Goal: Transaction & Acquisition: Purchase product/service

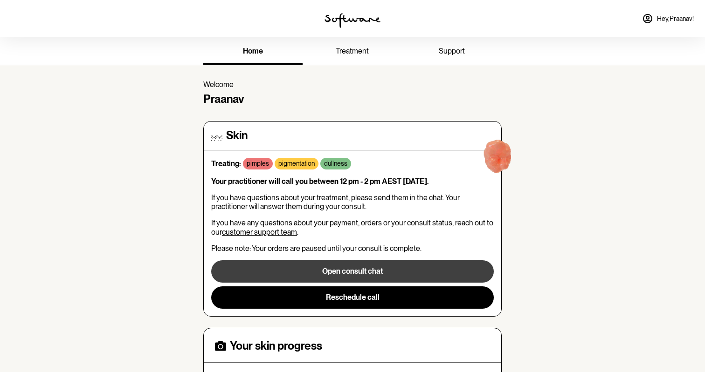
click at [369, 270] on button "Open consult chat" at bounding box center [352, 272] width 283 height 22
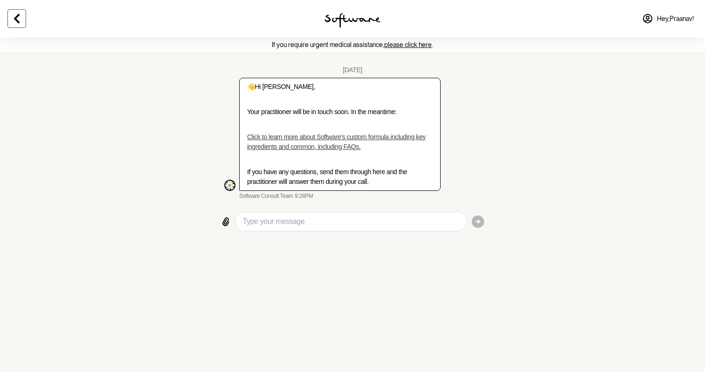
click at [20, 25] on button at bounding box center [16, 18] width 19 height 19
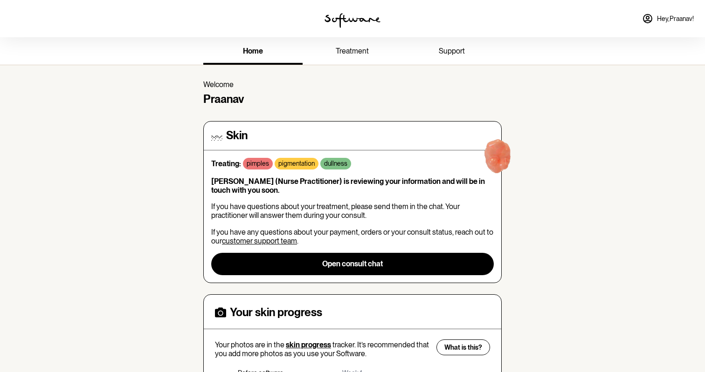
click at [337, 46] on link "treatment" at bounding box center [352, 52] width 99 height 26
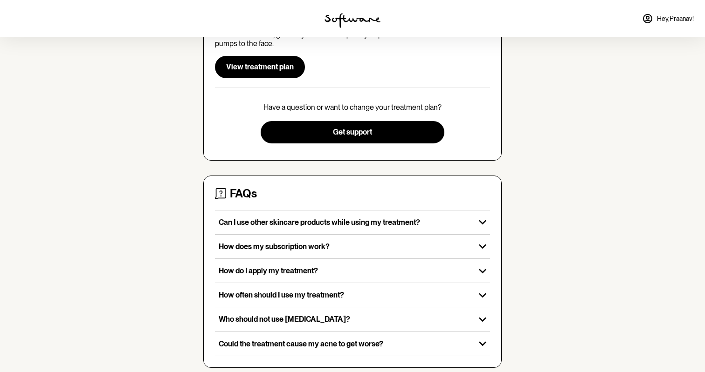
scroll to position [195, 0]
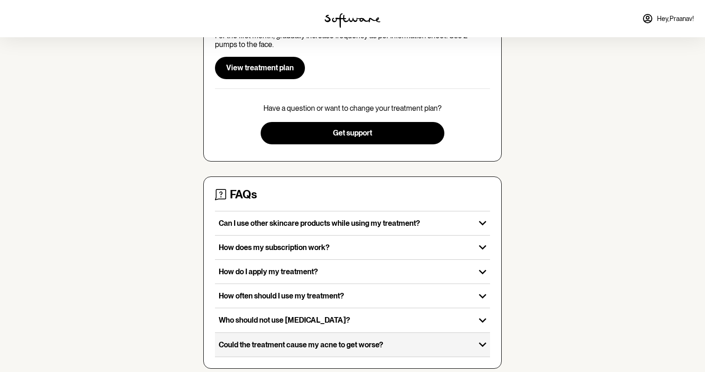
click at [480, 338] on icon "button" at bounding box center [482, 345] width 15 height 15
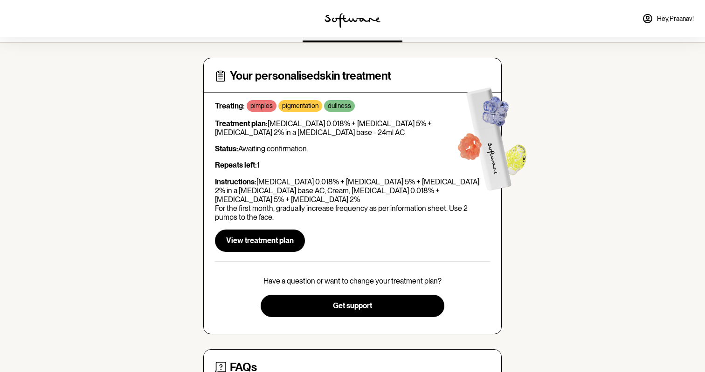
scroll to position [13, 0]
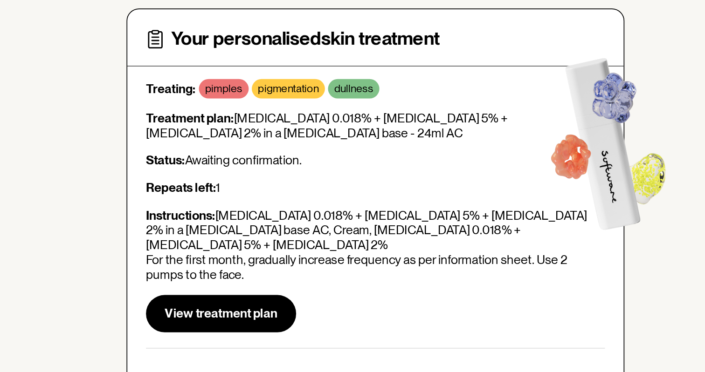
drag, startPoint x: 142, startPoint y: 69, endPoint x: 157, endPoint y: 81, distance: 19.6
click at [215, 129] on p "Treatment plan: Tretinoin 0.018% + Niacinamide 5% + Clindamycin 2% in a Hyaluro…" at bounding box center [352, 138] width 275 height 18
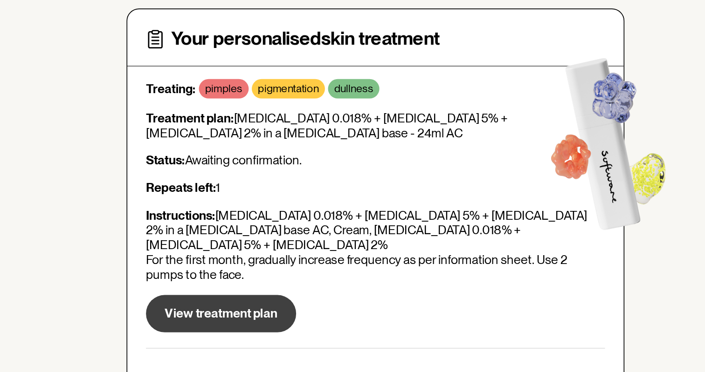
click at [215, 239] on button "View treatment plan" at bounding box center [260, 250] width 90 height 22
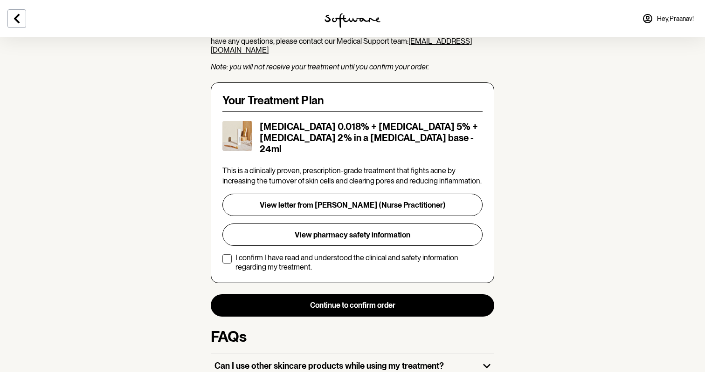
scroll to position [158, 0]
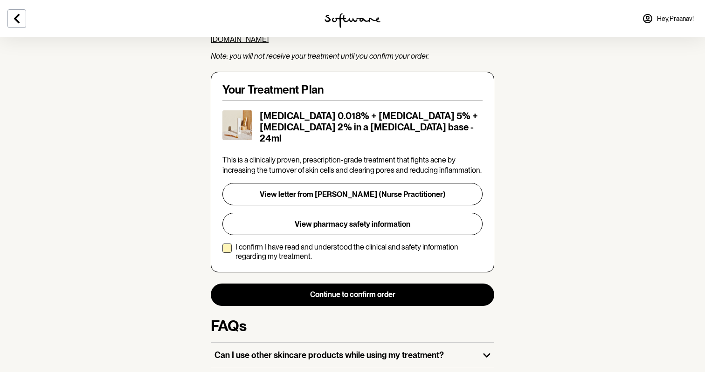
click at [228, 244] on span at bounding box center [226, 248] width 9 height 9
click at [222, 252] on input "I confirm I have read and understood the clinical and safety information regard…" at bounding box center [222, 252] width 0 height 0
checkbox input "true"
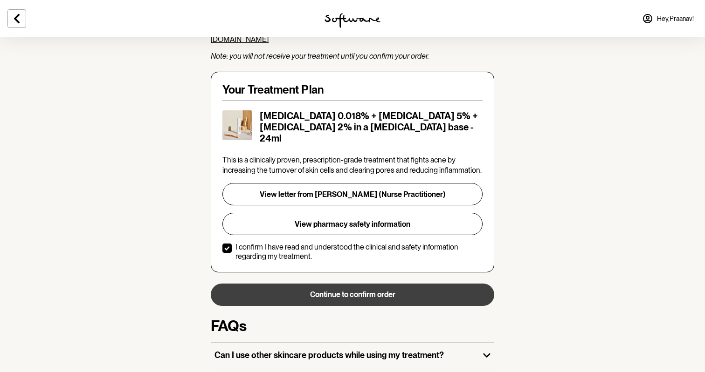
click at [301, 284] on button "Continue to confirm order" at bounding box center [352, 295] width 283 height 22
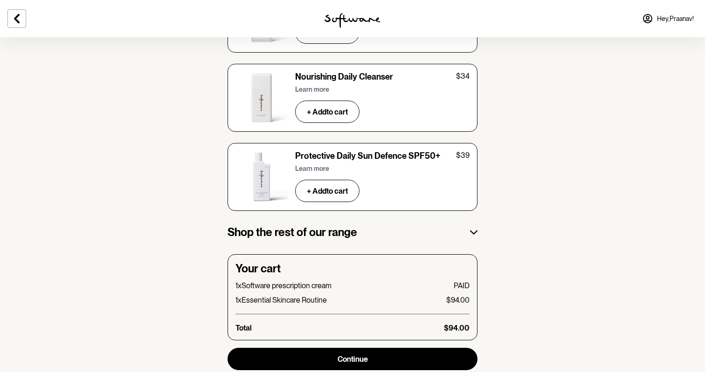
scroll to position [1600, 0]
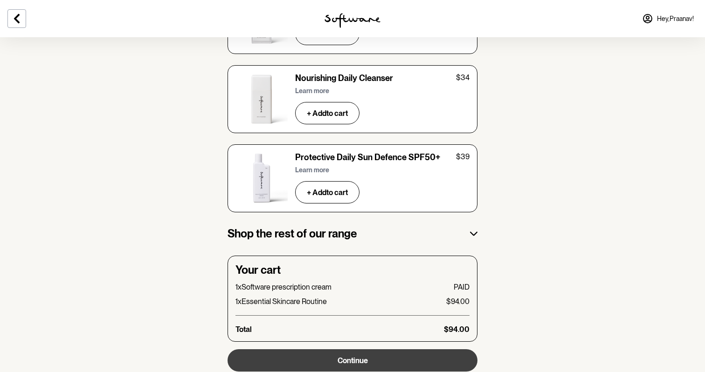
click at [341, 357] on span "Continue" at bounding box center [353, 361] width 30 height 9
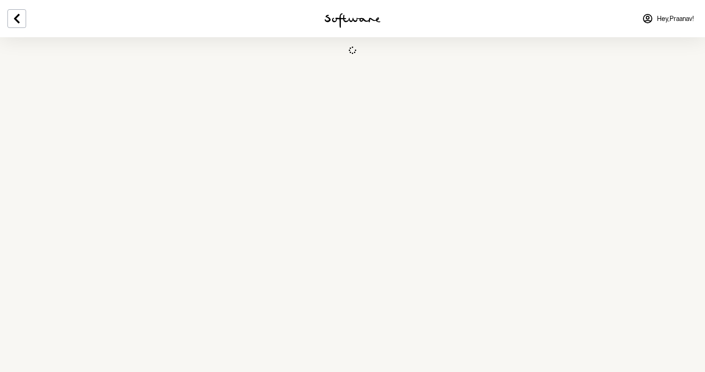
select select "NSW"
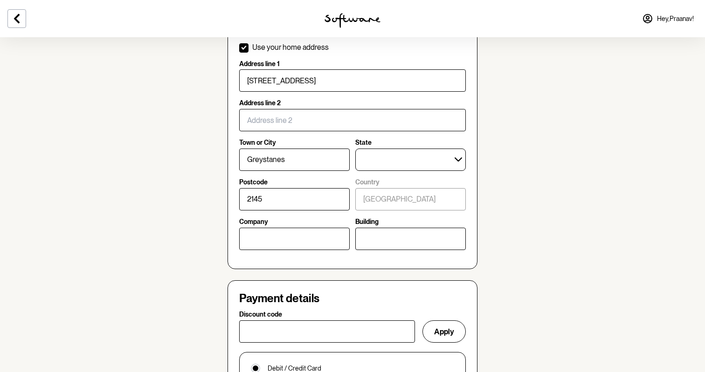
scroll to position [419, 0]
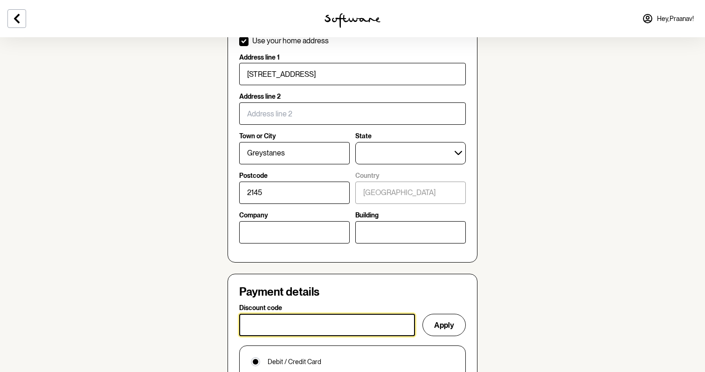
click at [280, 322] on input "Discount code" at bounding box center [327, 325] width 176 height 22
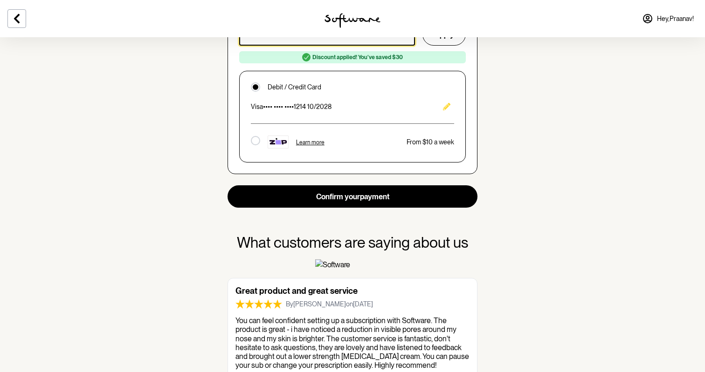
scroll to position [772, 0]
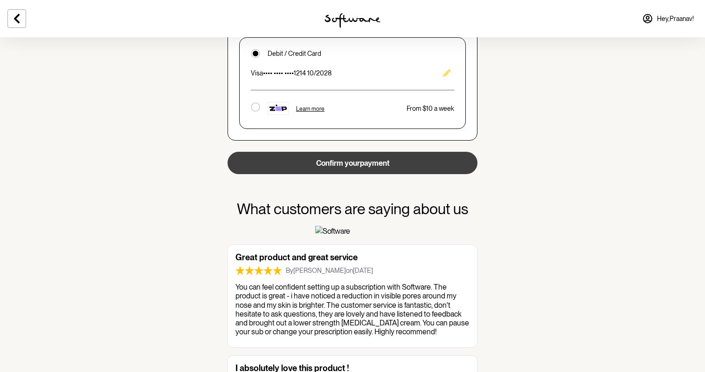
type input "ESSENTIAL30"
click at [302, 161] on button "Confirm your payment" at bounding box center [352, 163] width 250 height 22
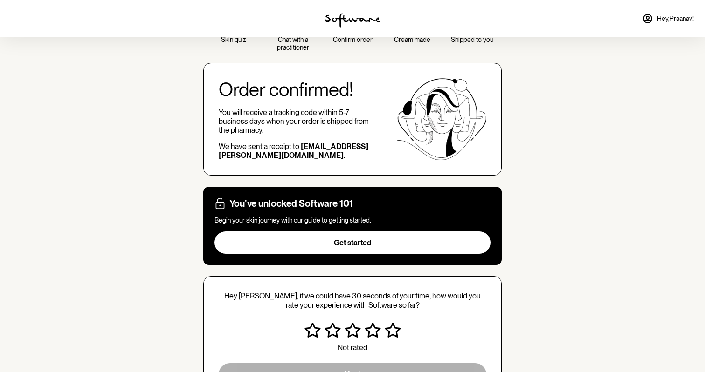
scroll to position [44, 0]
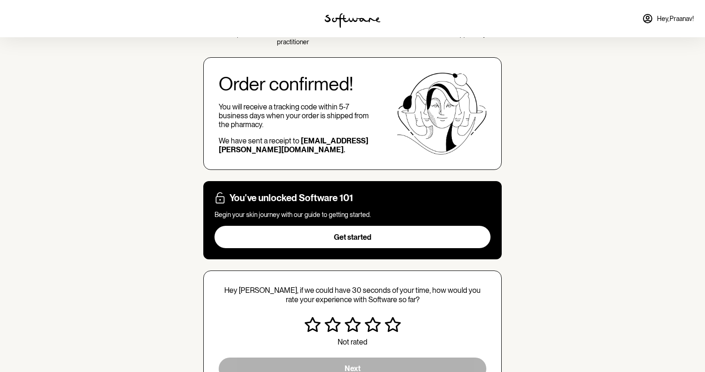
click at [334, 235] on span "Get started" at bounding box center [352, 237] width 37 height 9
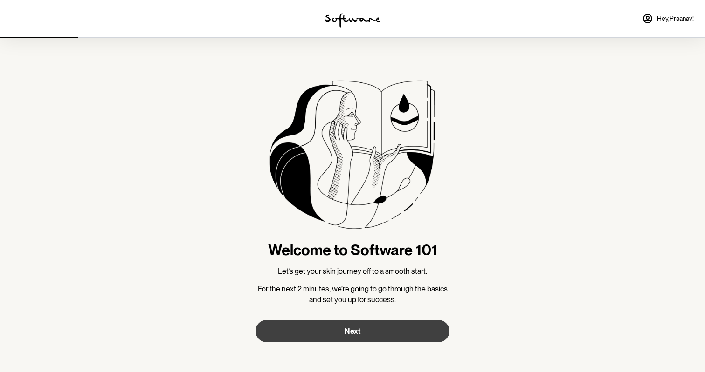
scroll to position [14, 0]
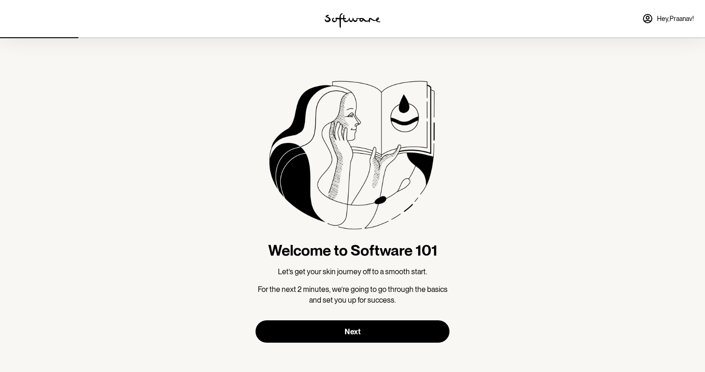
click at [349, 344] on section "Welcome to Software 101 Let’s get your skin journey off to a smooth start. For …" at bounding box center [352, 198] width 209 height 350
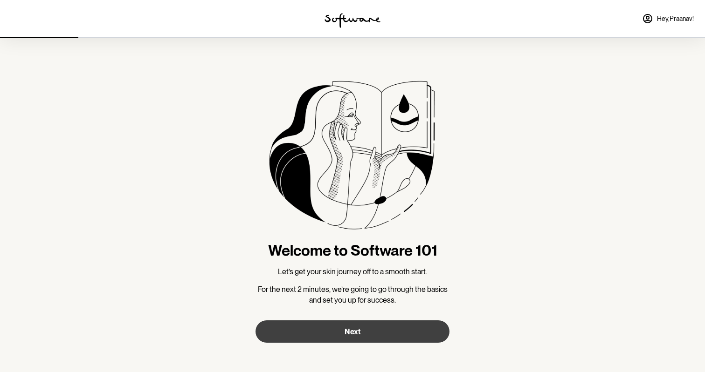
click at [347, 335] on span "Next" at bounding box center [353, 332] width 16 height 9
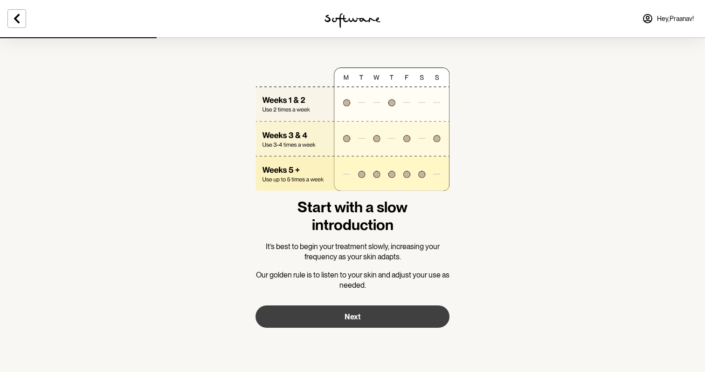
click at [375, 308] on button "Next" at bounding box center [352, 317] width 194 height 22
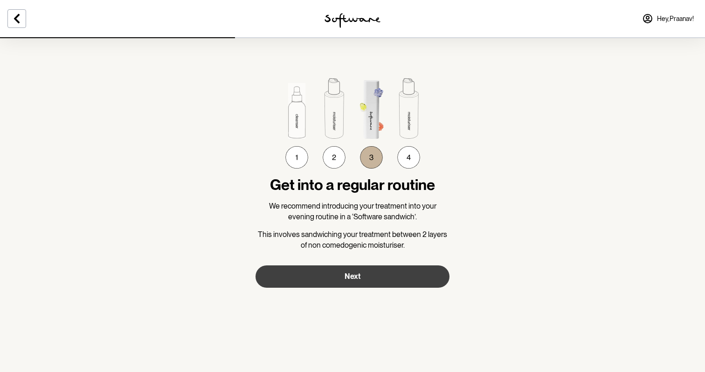
click at [363, 275] on button "Next" at bounding box center [352, 277] width 194 height 22
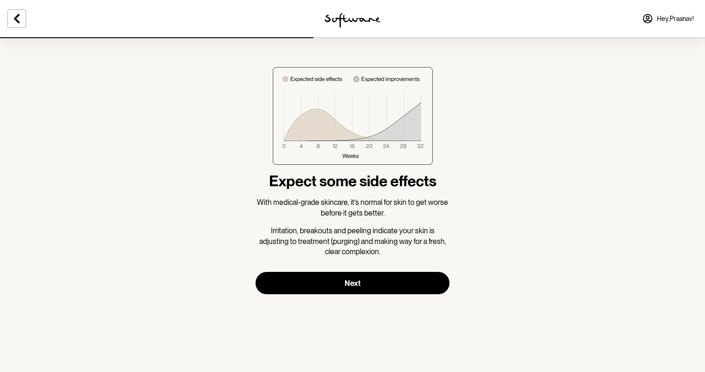
click at [363, 275] on button "Next" at bounding box center [352, 283] width 194 height 22
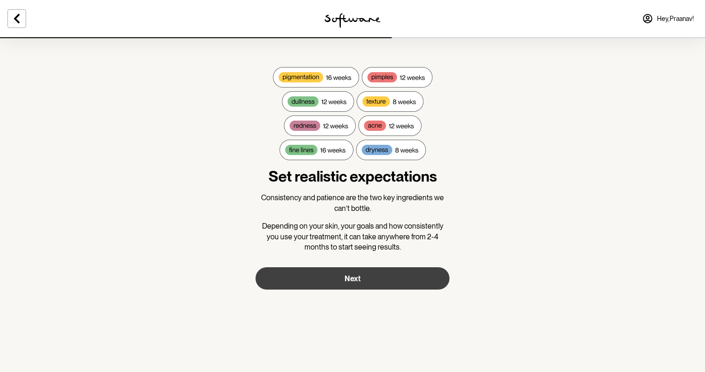
click at [365, 283] on button "Next" at bounding box center [352, 279] width 194 height 22
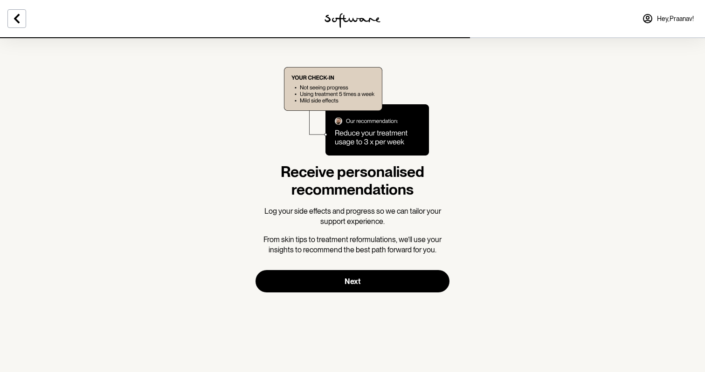
click at [365, 283] on button "Next" at bounding box center [352, 281] width 194 height 22
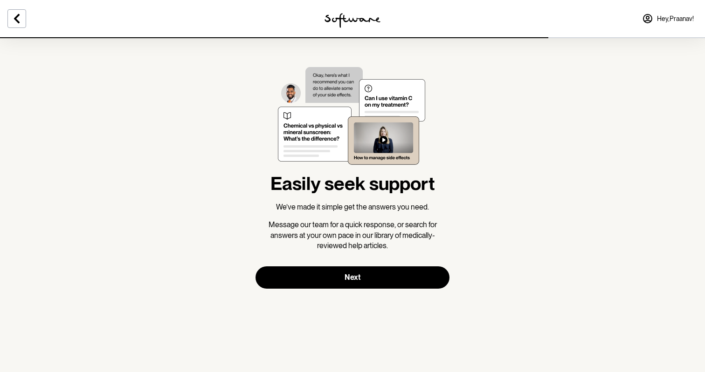
click at [365, 283] on button "Next" at bounding box center [352, 278] width 194 height 22
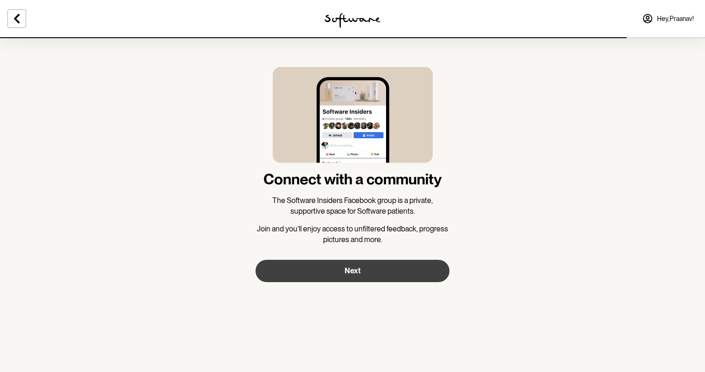
click at [363, 272] on button "Next" at bounding box center [352, 271] width 194 height 22
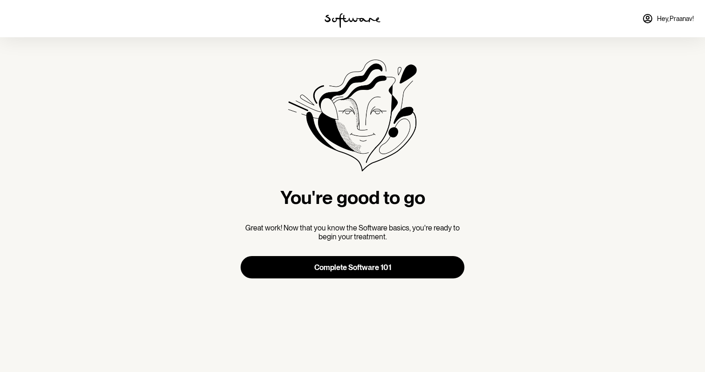
click at [363, 272] on button "Complete Software 101" at bounding box center [353, 267] width 224 height 22
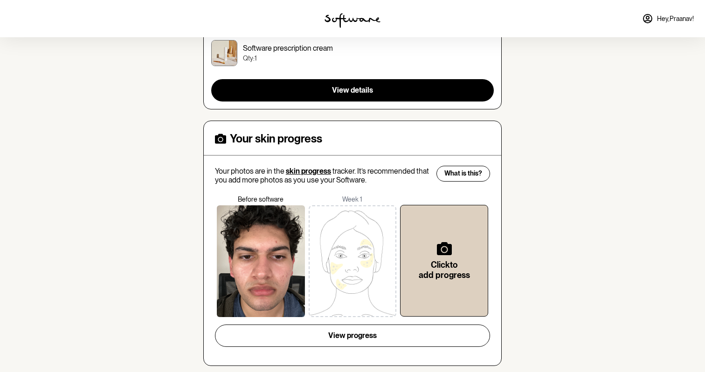
scroll to position [139, 0]
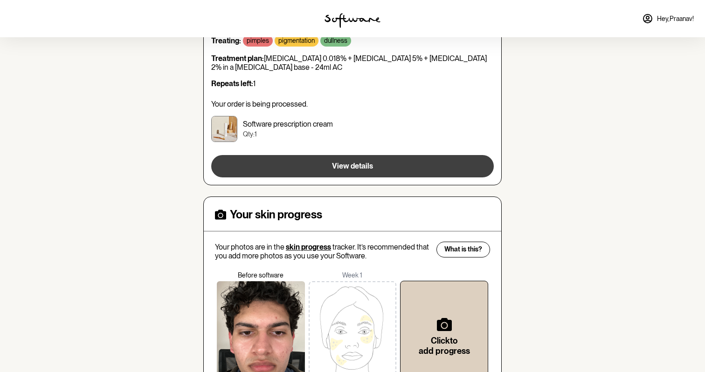
click at [340, 164] on span "View details" at bounding box center [352, 166] width 41 height 9
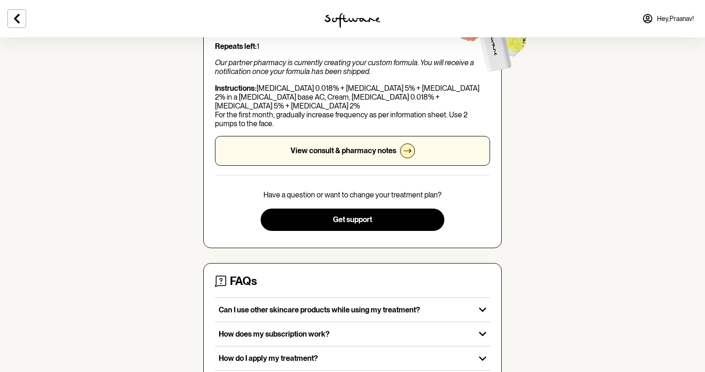
scroll to position [44, 0]
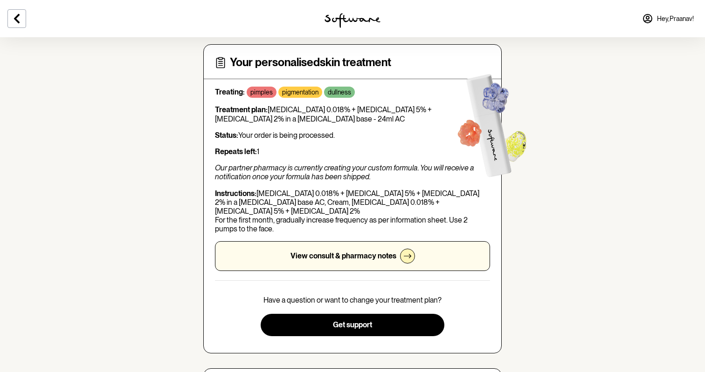
click at [410, 253] on div "View consult & pharmacy notes" at bounding box center [352, 256] width 275 height 30
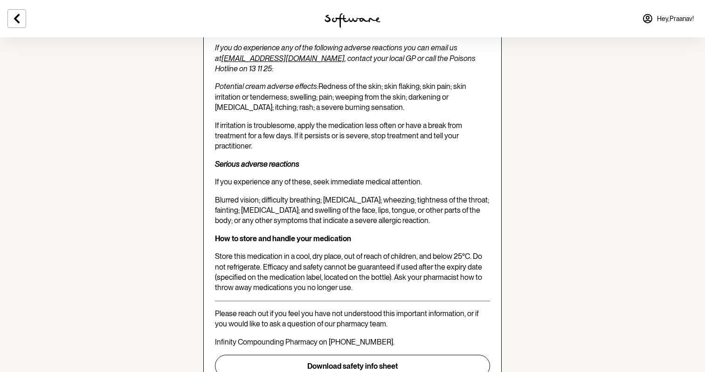
scroll to position [1890, 0]
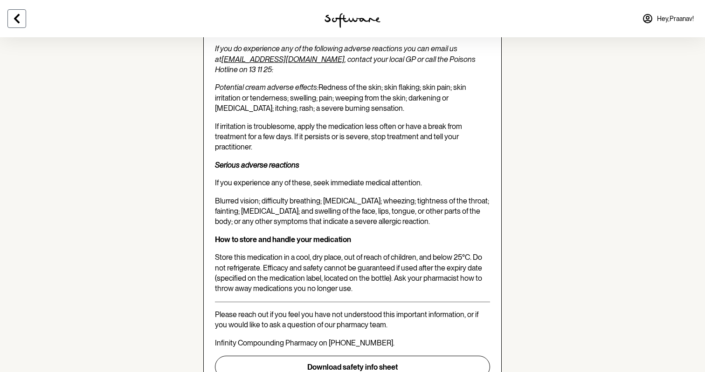
click at [21, 25] on button at bounding box center [16, 18] width 19 height 19
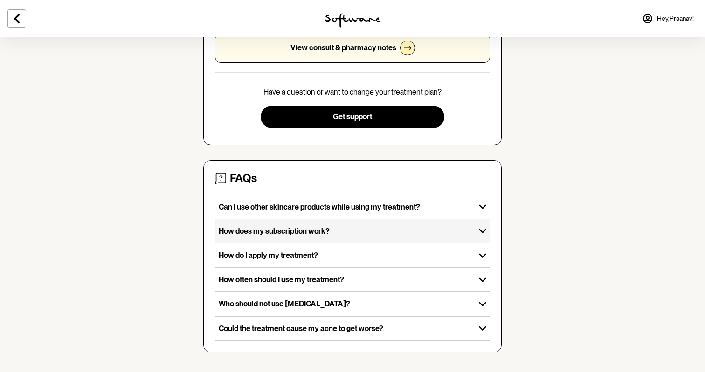
scroll to position [250, 0]
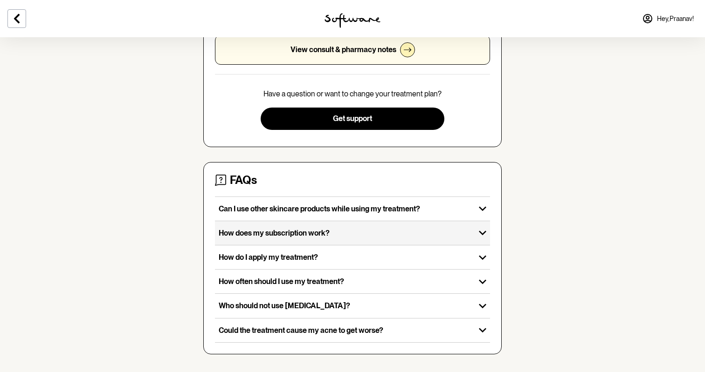
click at [314, 229] on p "How does my subscription work?" at bounding box center [345, 233] width 253 height 9
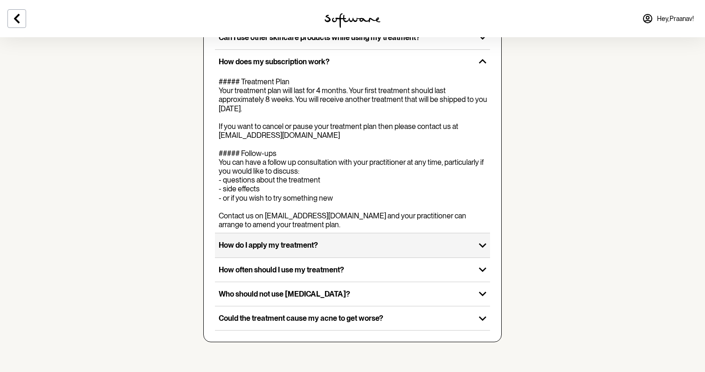
scroll to position [435, 0]
click at [314, 245] on p "How do I apply my treatment?" at bounding box center [345, 245] width 253 height 9
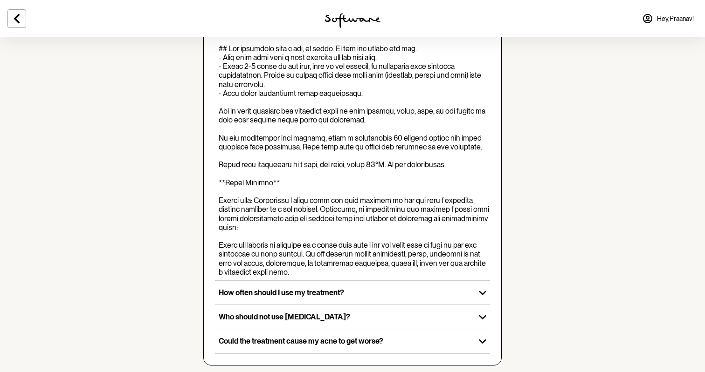
scroll to position [641, 0]
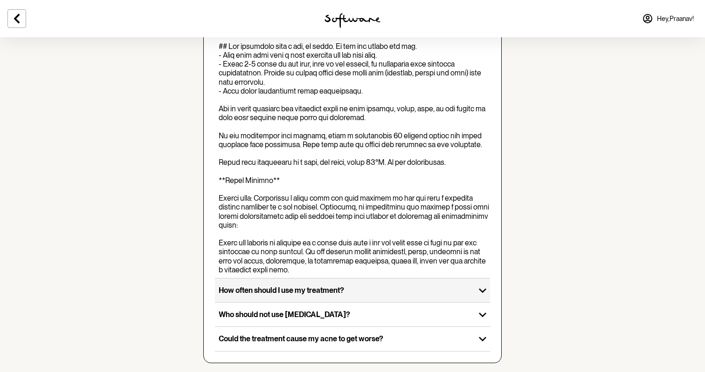
click at [314, 295] on div "How often should I use my treatment?" at bounding box center [345, 291] width 260 height 24
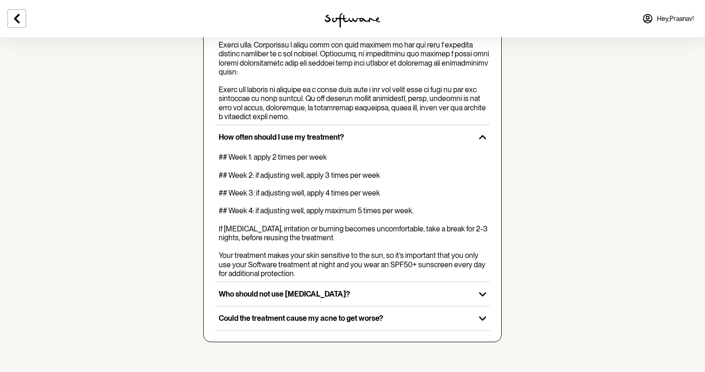
scroll to position [804, 0]
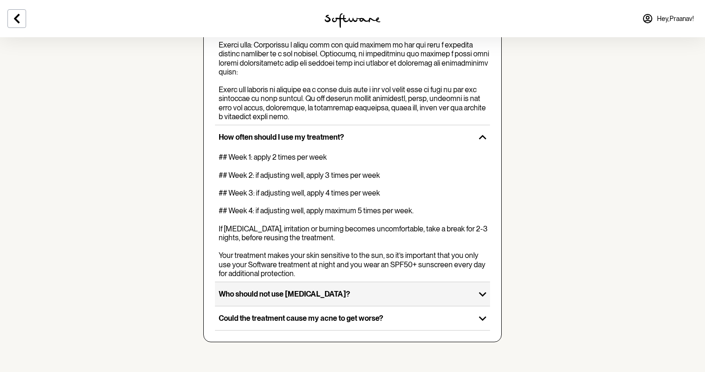
click at [314, 301] on div "Who should not use Tretinoin?" at bounding box center [345, 295] width 260 height 24
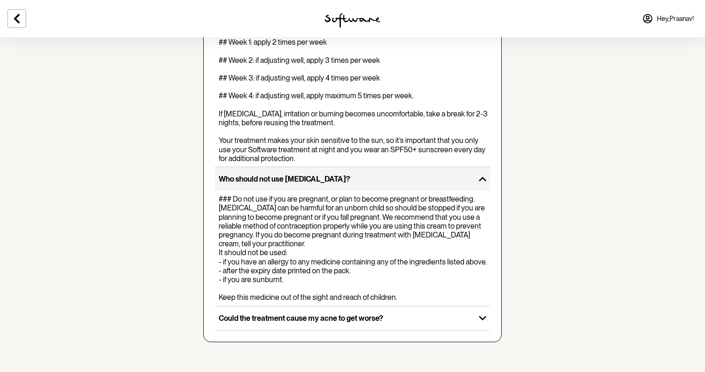
scroll to position [936, 0]
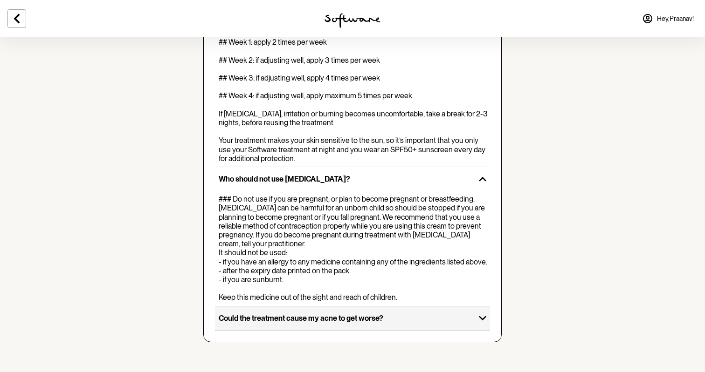
click at [311, 317] on p "Could the treatment cause my acne to get worse?" at bounding box center [345, 318] width 253 height 9
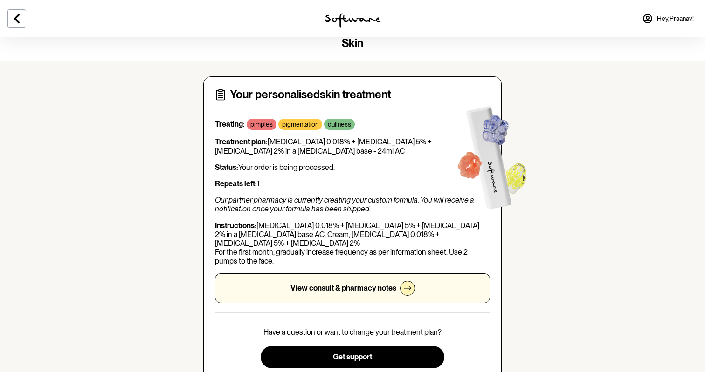
scroll to position [25, 0]
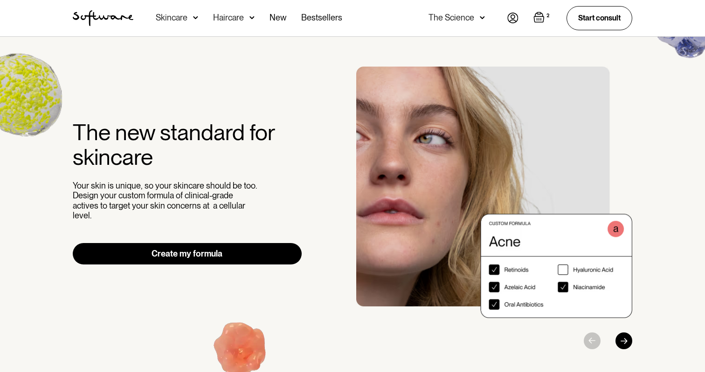
click at [193, 20] on img at bounding box center [195, 17] width 5 height 9
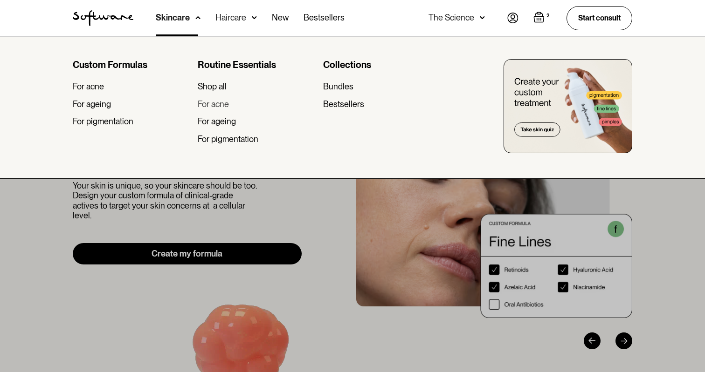
click at [223, 105] on div "For acne" at bounding box center [213, 104] width 31 height 10
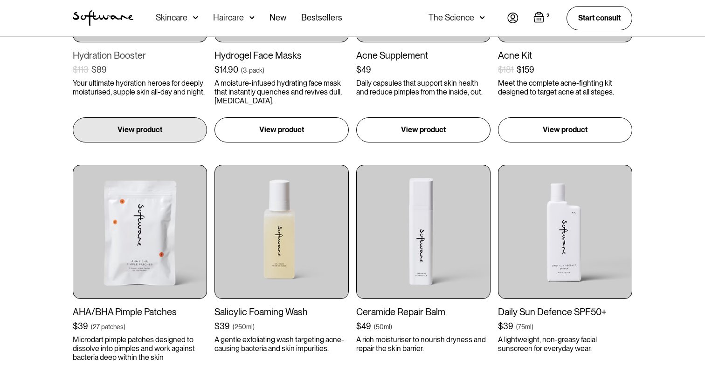
scroll to position [667, 0]
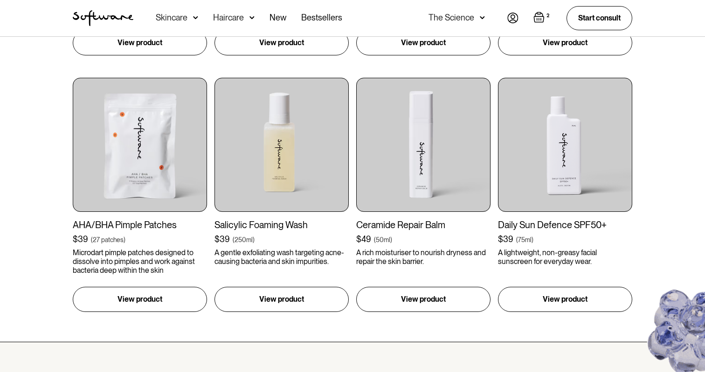
click at [539, 20] on img "Open cart containing 2 items" at bounding box center [538, 17] width 11 height 11
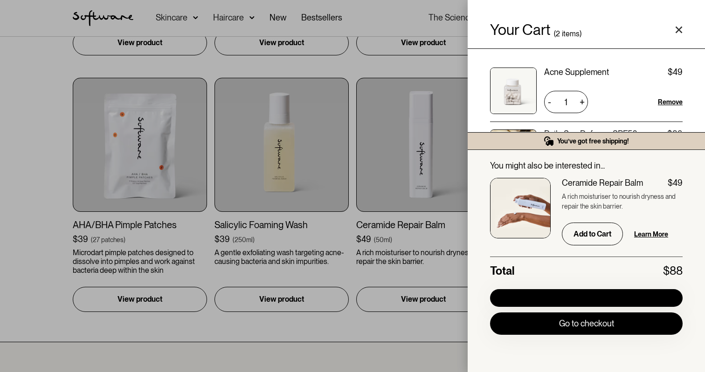
click at [401, 156] on div "Your Cart ( 2 items) Acne Supplement $49 $49 1 + - Remove Daily Sun Defence SPF…" at bounding box center [352, 186] width 705 height 372
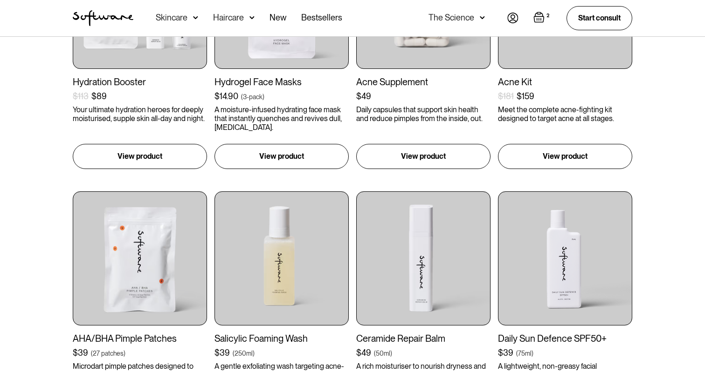
scroll to position [641, 0]
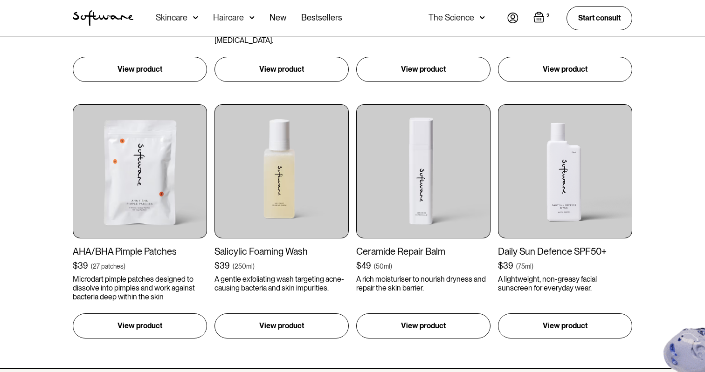
click at [539, 12] on img "Open cart containing 2 items" at bounding box center [538, 17] width 11 height 11
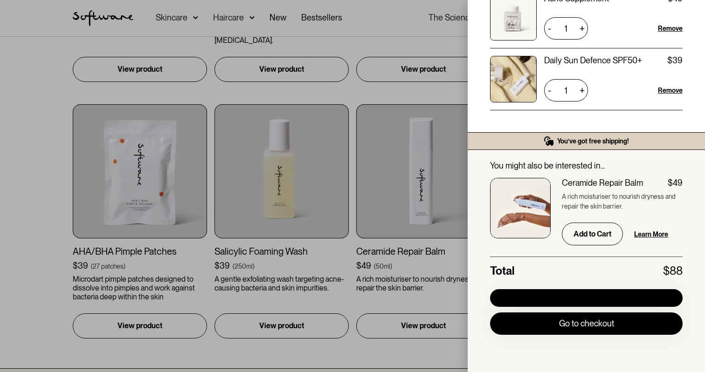
scroll to position [49, 0]
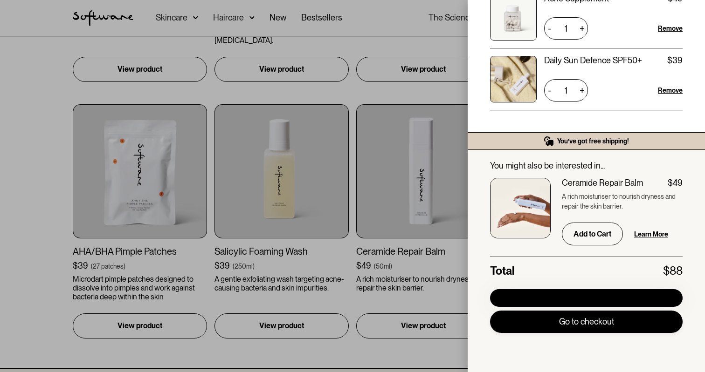
click at [618, 333] on div "Pay with browser. Go to checkout" at bounding box center [586, 312] width 193 height 46
click at [613, 325] on link "Go to checkout" at bounding box center [586, 322] width 193 height 22
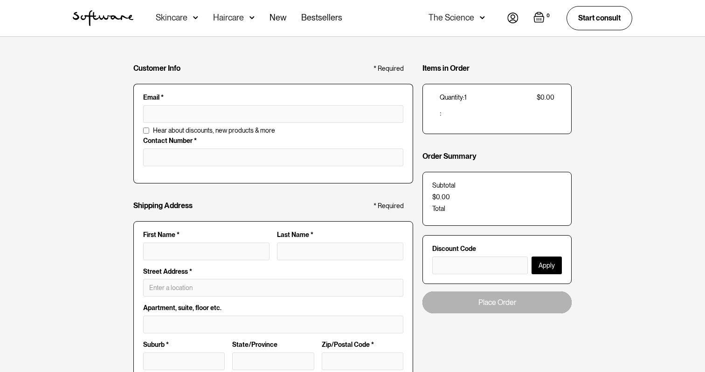
type input "praanav.makanji@gmail.com"
type input "Praanav Makanji"
type input "22 Poinciana Parade"
type input "Greystanes"
type input "NSW"
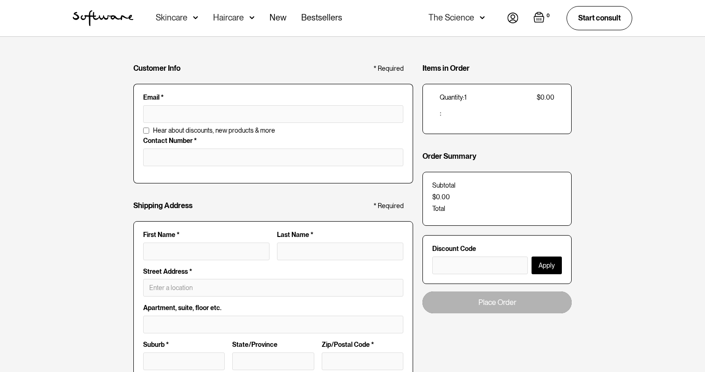
type input "2145"
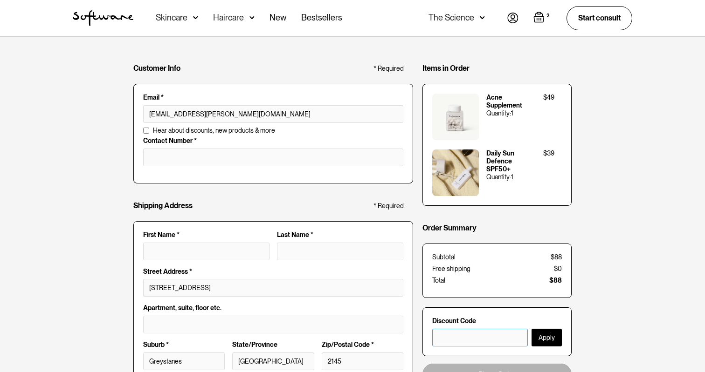
click at [455, 332] on input "text" at bounding box center [480, 338] width 96 height 18
type input "ESSENTIAL30"
click at [545, 342] on button "Apply" at bounding box center [546, 338] width 30 height 18
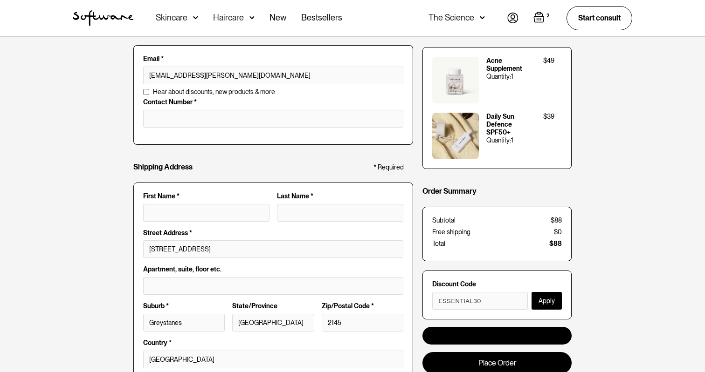
scroll to position [21, 0]
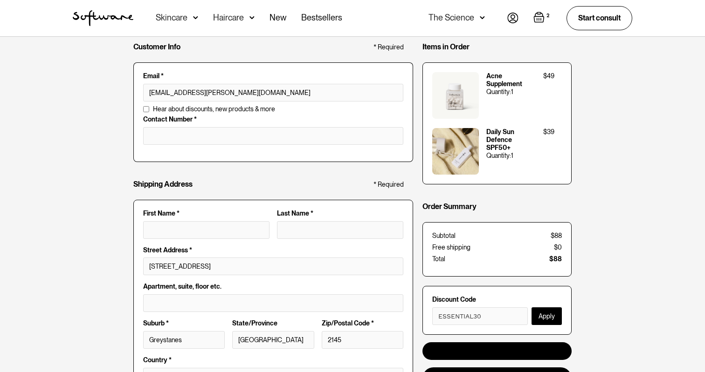
click at [545, 316] on button "Apply" at bounding box center [546, 317] width 30 height 18
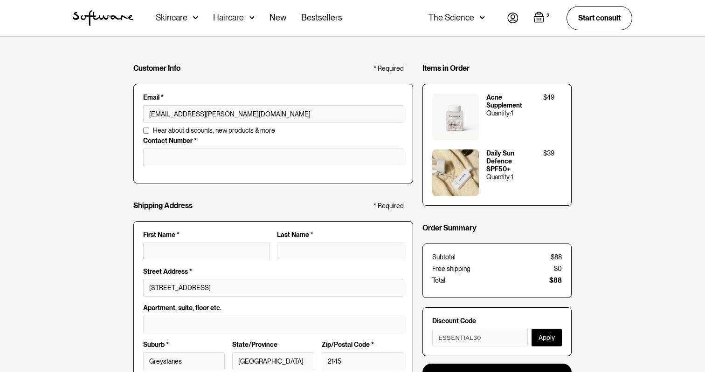
scroll to position [0, 0]
click at [182, 20] on div "Skincare" at bounding box center [172, 17] width 32 height 9
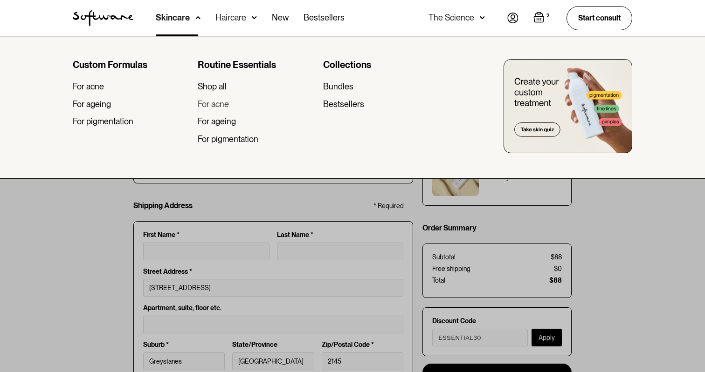
click at [220, 103] on div "For acne" at bounding box center [213, 104] width 31 height 10
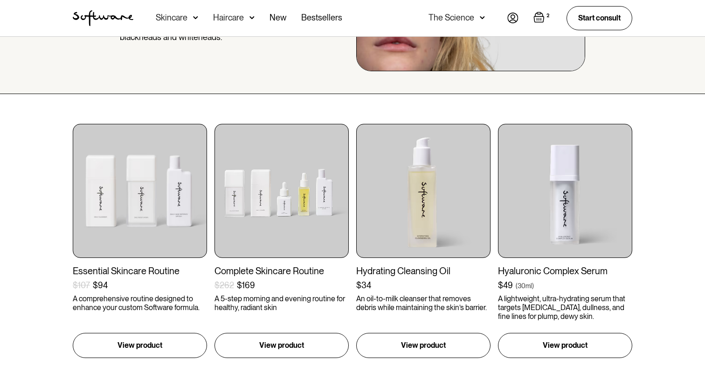
scroll to position [161, 0]
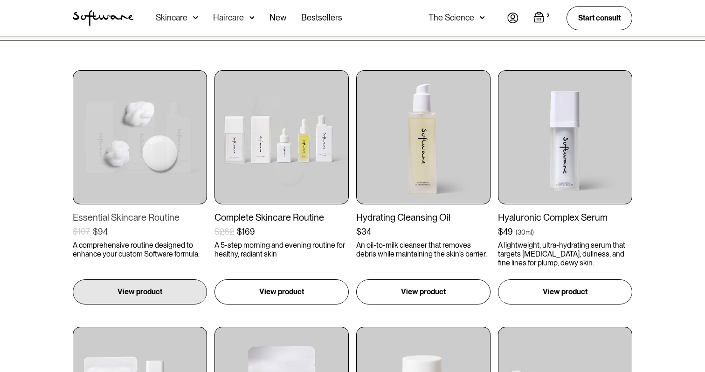
click at [117, 145] on img at bounding box center [140, 137] width 134 height 134
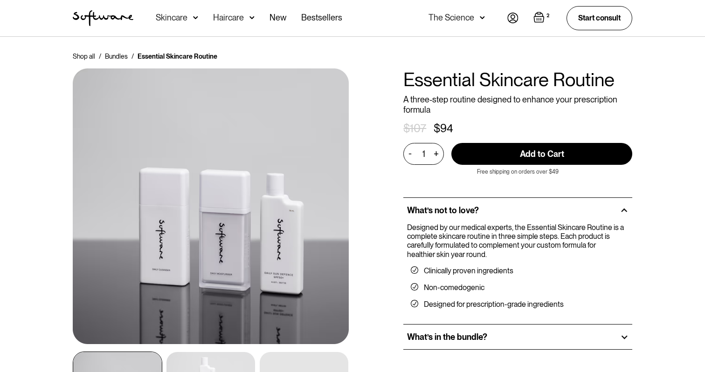
click at [505, 152] on input "Add to Cart" at bounding box center [541, 154] width 181 height 22
type input "Add to Cart"
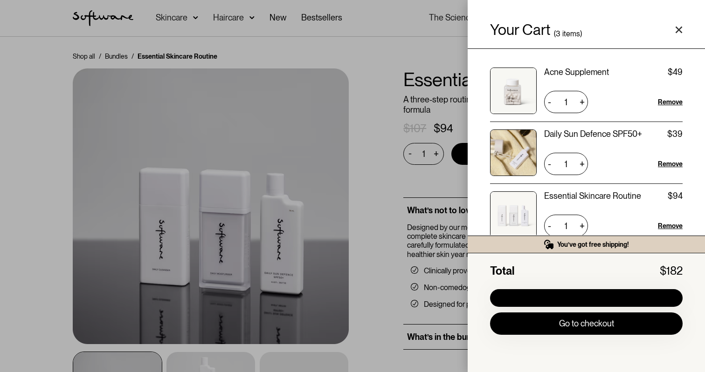
scroll to position [19, 0]
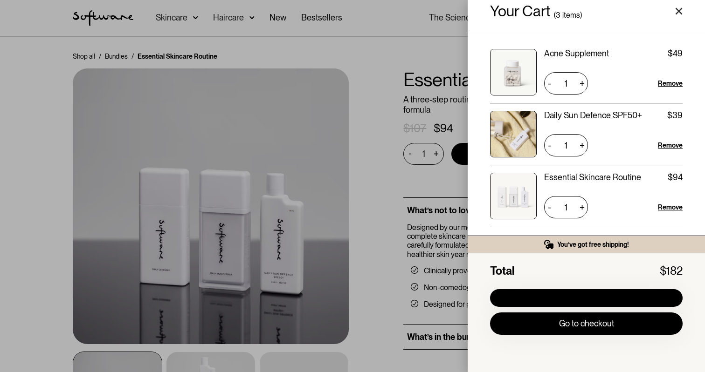
click at [415, 70] on div "Your Cart ( 3 items) Acne Supplement $49 $49 1 + - Remove Daily Sun Defence SPF…" at bounding box center [352, 186] width 705 height 372
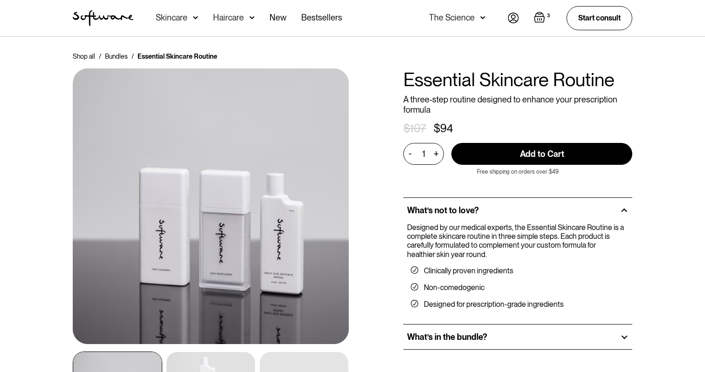
scroll to position [0, 0]
click at [467, 18] on div "The Science" at bounding box center [452, 17] width 46 height 9
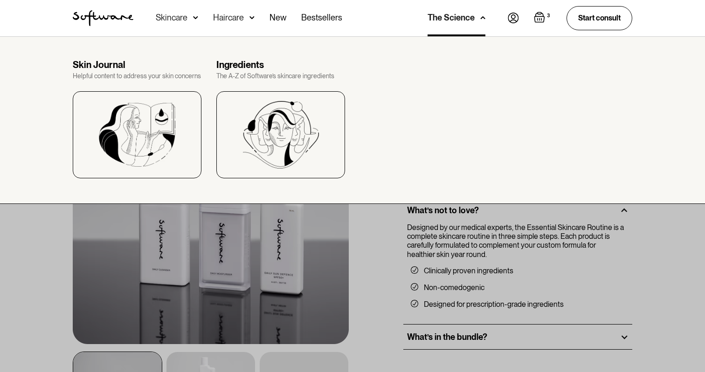
click at [550, 21] on link "3" at bounding box center [543, 18] width 18 height 13
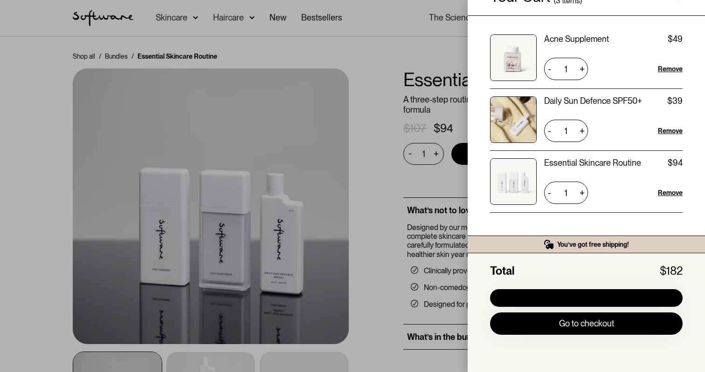
scroll to position [33, 0]
click at [554, 193] on div "-" at bounding box center [549, 193] width 10 height 15
type input "0"
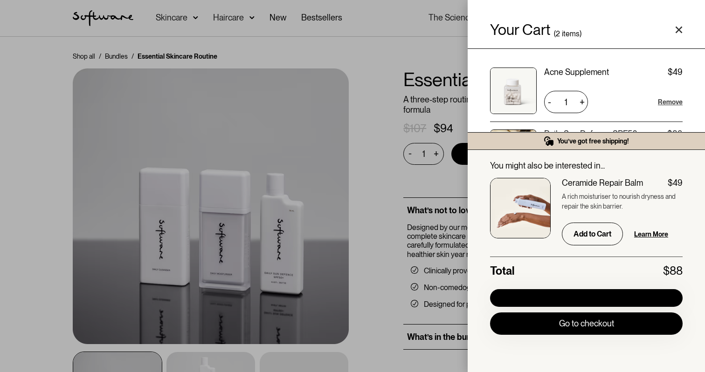
click at [663, 102] on div "Remove" at bounding box center [670, 101] width 25 height 9
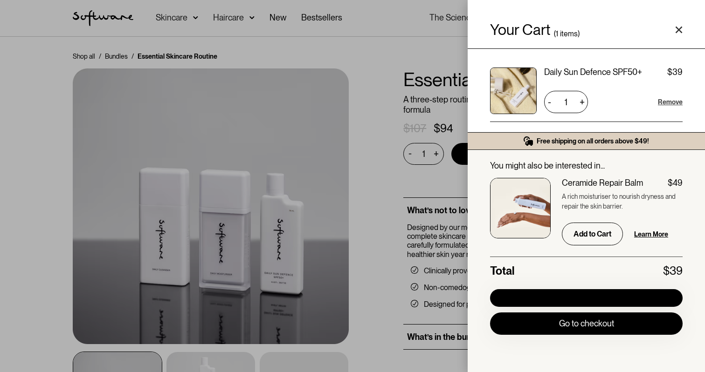
click at [669, 103] on div "Remove" at bounding box center [670, 101] width 25 height 9
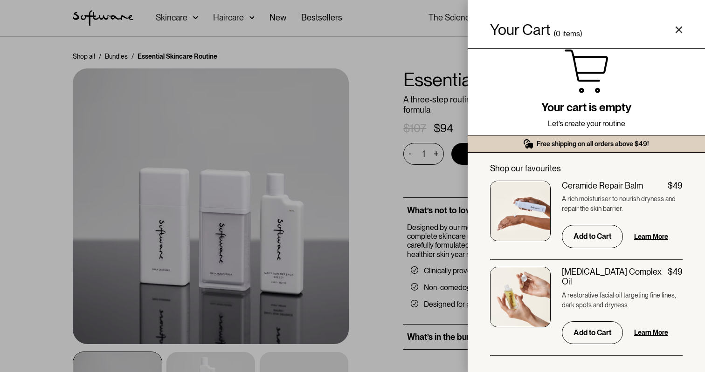
click at [386, 166] on div "Your Cart ( 0 items) Free shipping on all orders above $49! You might also be i…" at bounding box center [352, 186] width 705 height 372
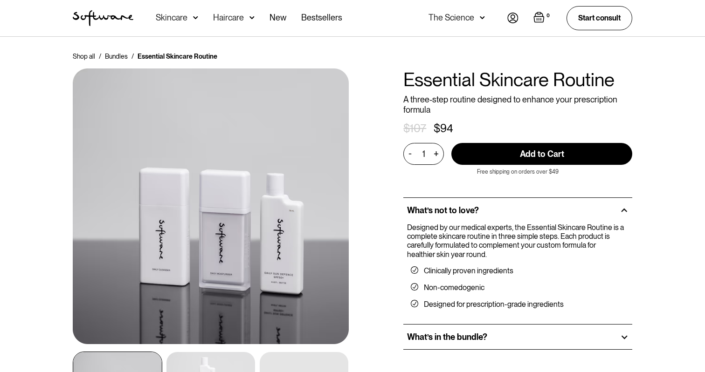
click at [535, 164] on input "Add to Cart" at bounding box center [541, 154] width 181 height 22
type input "Add to Cart"
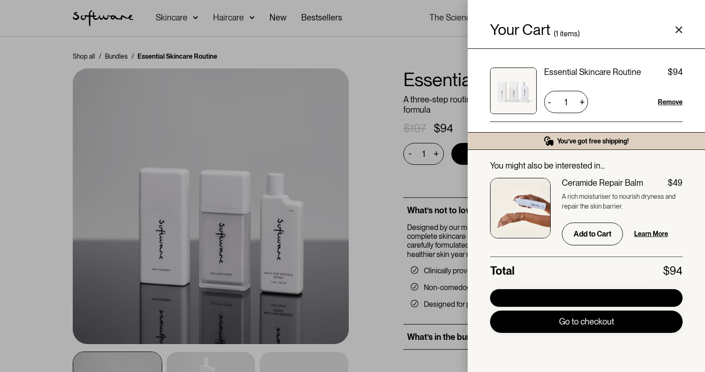
click at [642, 320] on link "Go to checkout" at bounding box center [586, 322] width 193 height 22
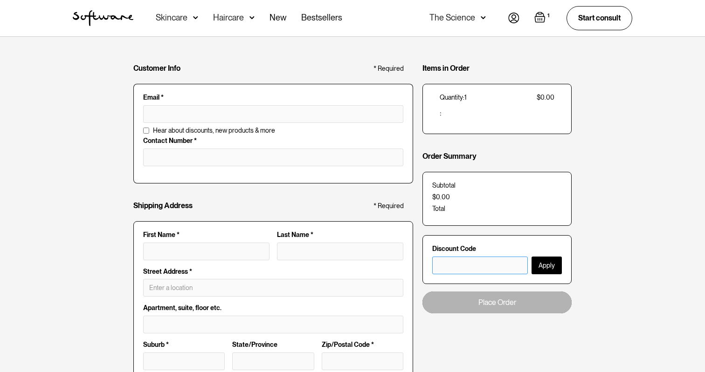
click at [473, 268] on input "text" at bounding box center [480, 266] width 96 height 18
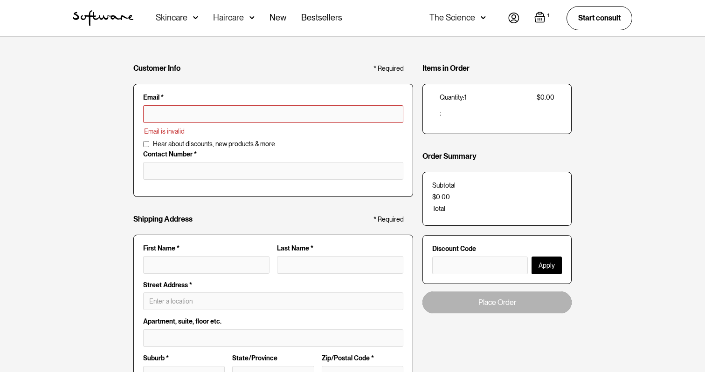
type input "praanav.makanji@gmail.com"
type input "Praanav Makanji"
type input "[STREET_ADDRESS]"
type input "Greystanes"
type input "[GEOGRAPHIC_DATA]"
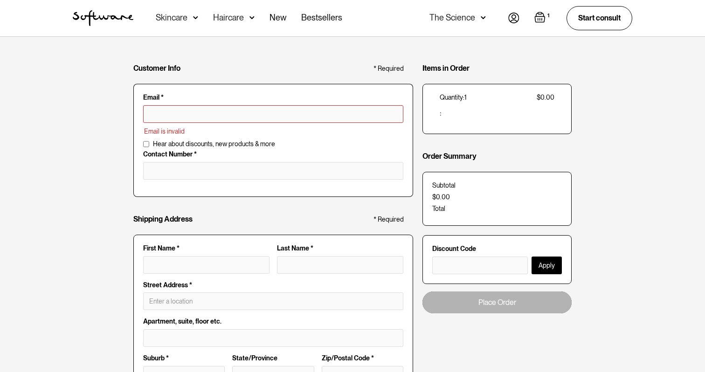
type input "2145"
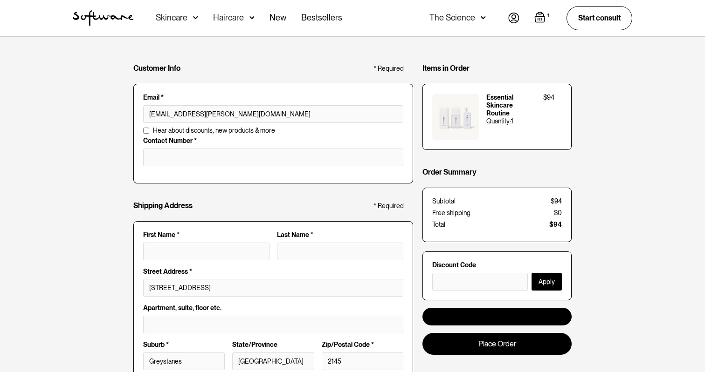
type input "praanav.makanji@gmail.com"
click at [489, 282] on input "text" at bounding box center [480, 282] width 96 height 18
type input "ESSENTIAL30"
click at [543, 282] on button "Apply" at bounding box center [546, 282] width 30 height 18
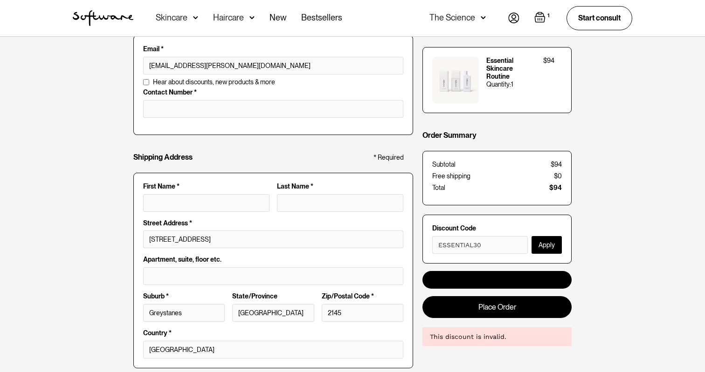
scroll to position [79, 0]
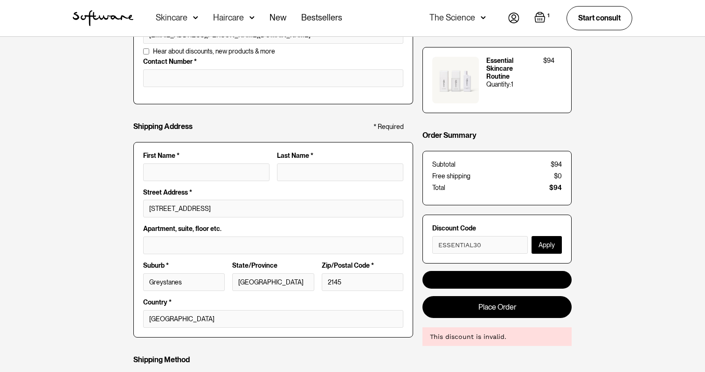
click at [510, 17] on img at bounding box center [513, 18] width 11 height 11
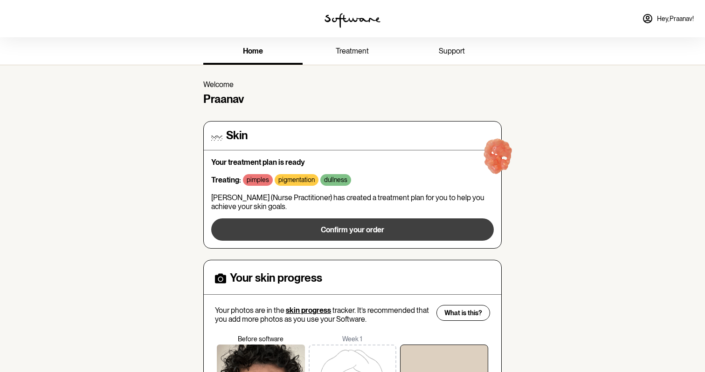
click at [376, 227] on span "Confirm your order" at bounding box center [352, 230] width 63 height 9
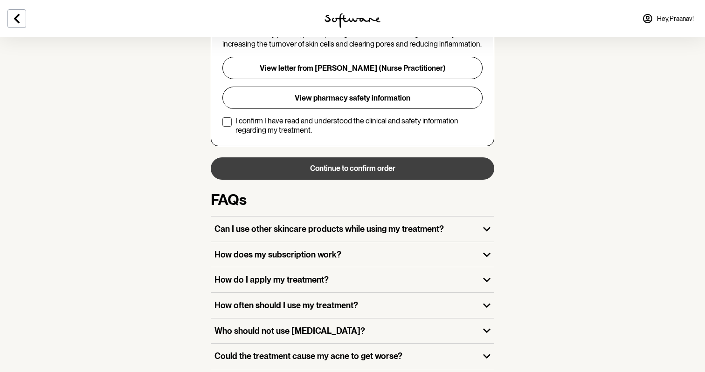
scroll to position [280, 0]
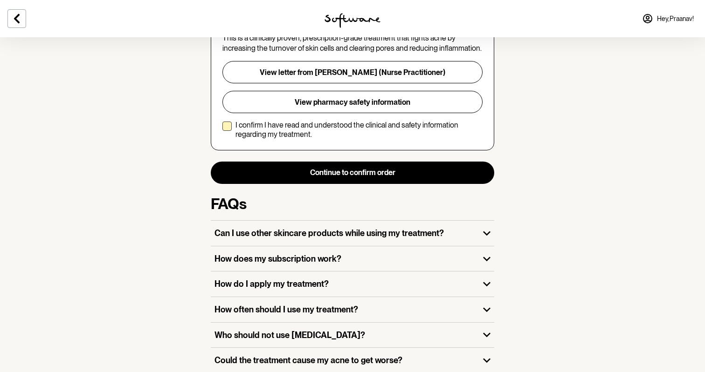
click at [272, 121] on p "I confirm I have read and understood the clinical and safety information regard…" at bounding box center [358, 130] width 247 height 18
click at [222, 130] on input "I confirm I have read and understood the clinical and safety information regard…" at bounding box center [222, 130] width 0 height 0
checkbox input "true"
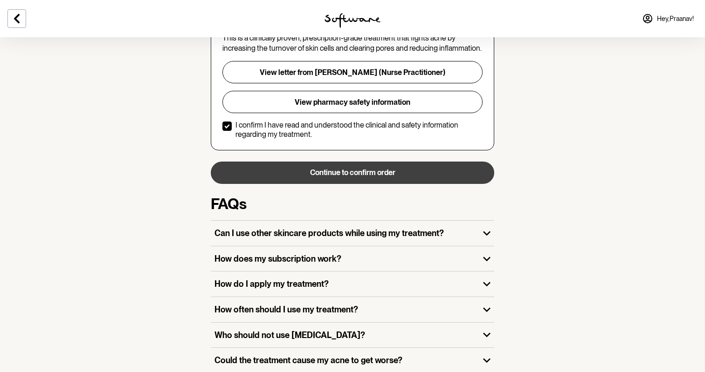
click at [337, 164] on button "Continue to confirm order" at bounding box center [352, 173] width 283 height 22
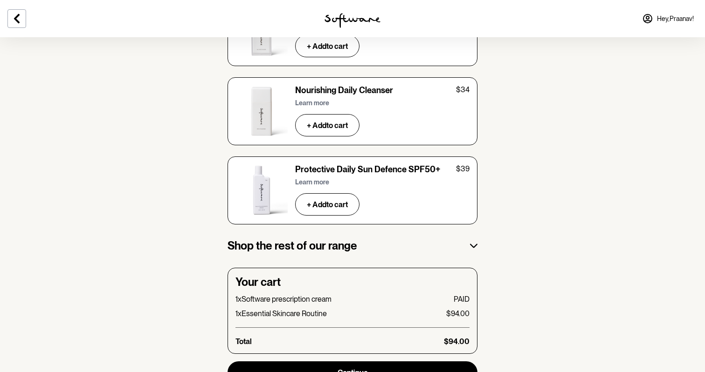
scroll to position [1588, 0]
click at [351, 369] on span "Continue" at bounding box center [353, 373] width 30 height 9
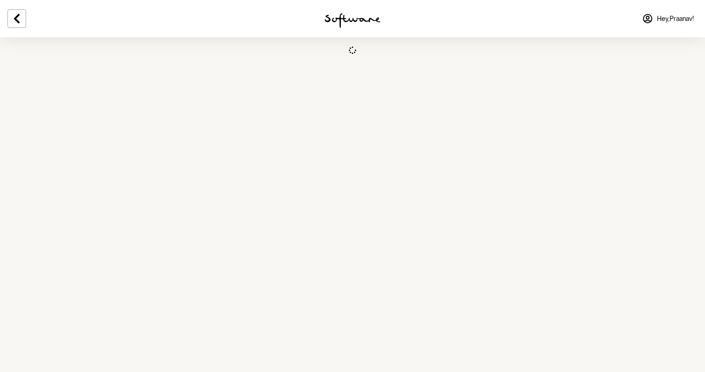
select select "NSW"
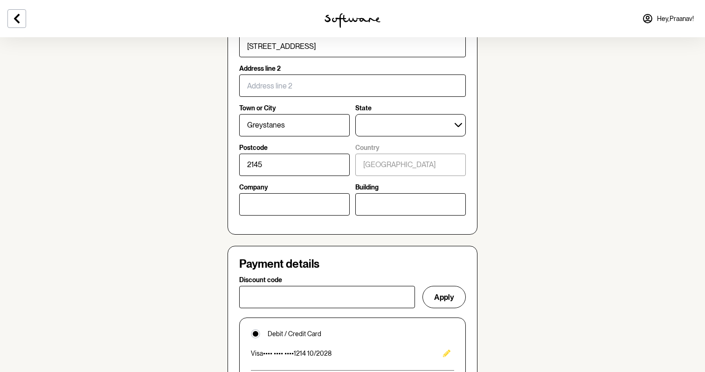
scroll to position [541, 0]
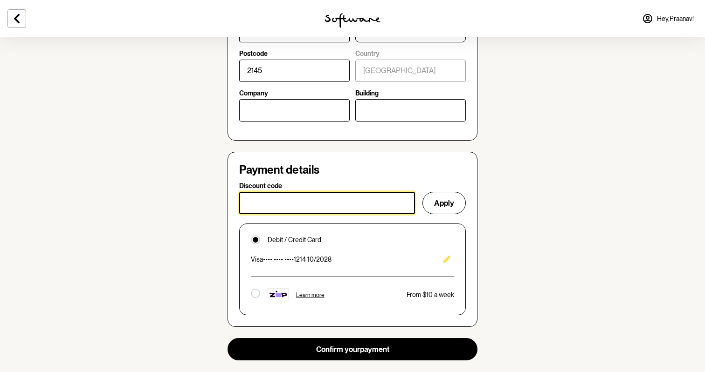
click at [327, 198] on input "Discount code" at bounding box center [327, 203] width 176 height 22
type input "ESSENTIAL30"
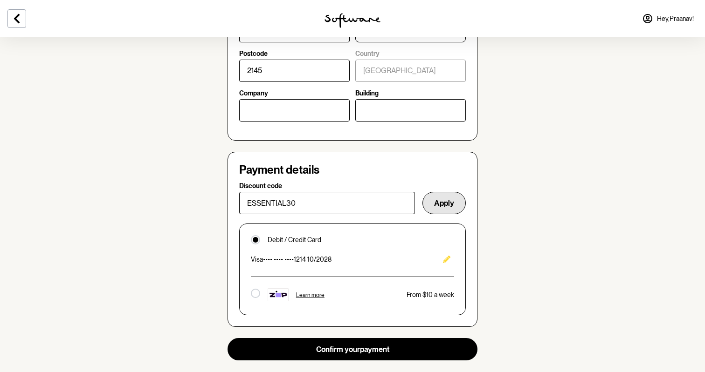
click at [445, 194] on button "Apply" at bounding box center [443, 203] width 43 height 22
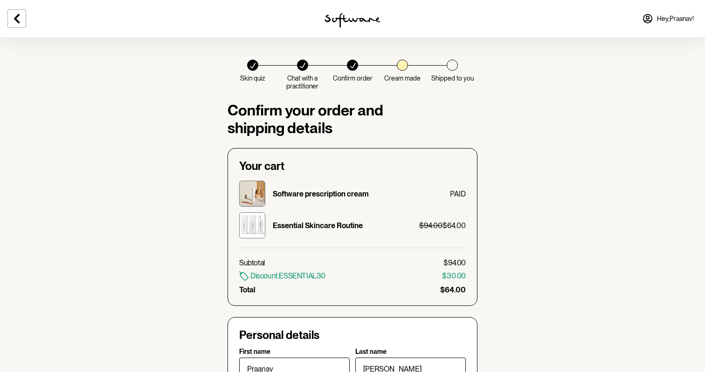
scroll to position [0, 0]
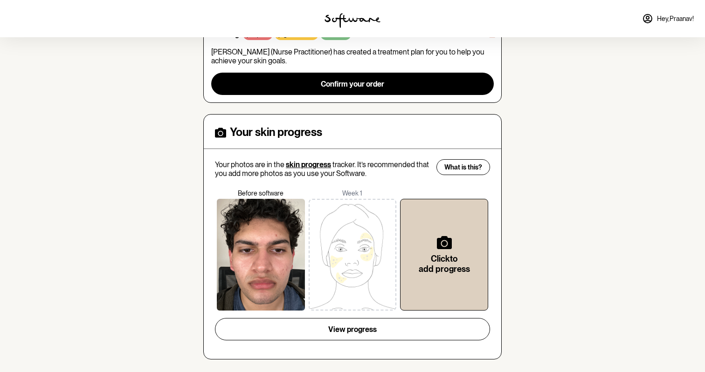
scroll to position [142, 0]
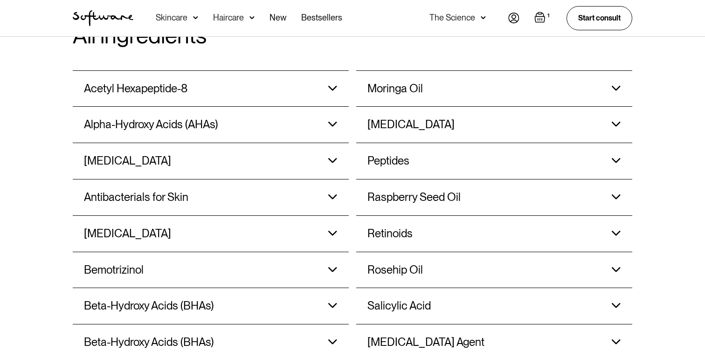
scroll to position [782, 0]
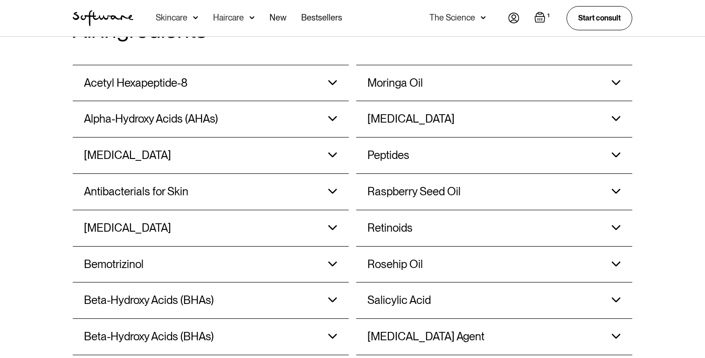
click at [398, 90] on h3 "[MEDICAL_DATA]" at bounding box center [394, 83] width 55 height 14
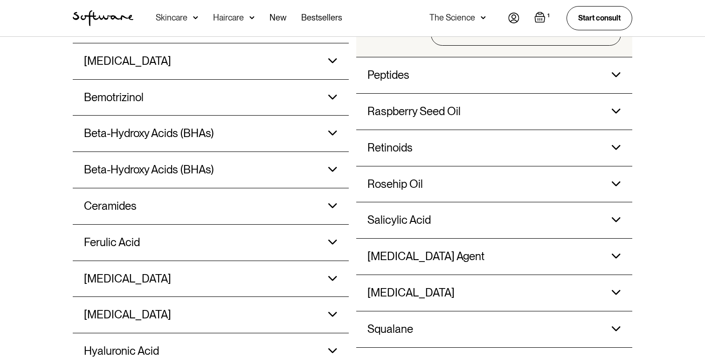
scroll to position [959, 0]
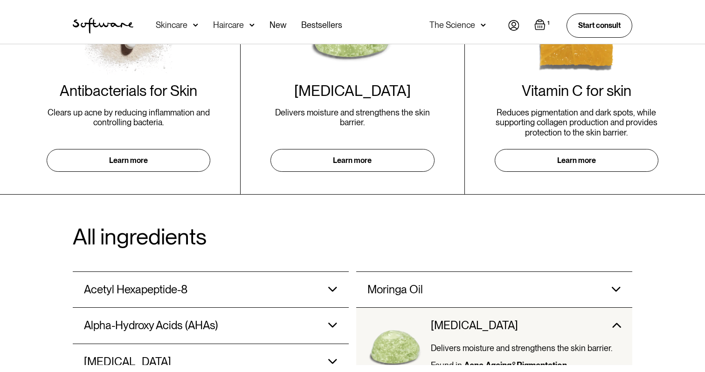
scroll to position [348, 0]
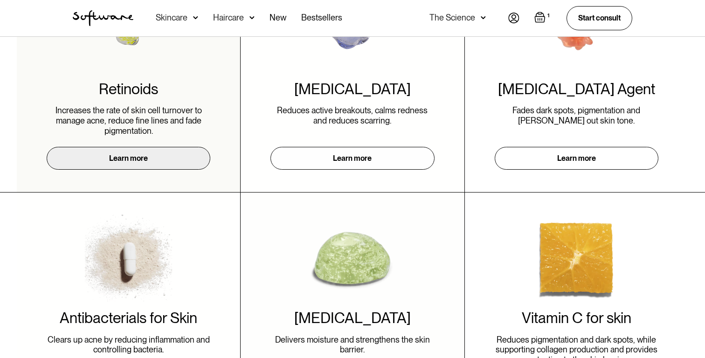
click at [147, 145] on div "Retinoids Increases the rate of skin cell turnover to manage acne, reduce fine …" at bounding box center [128, 77] width 223 height 229
click at [148, 154] on link "Learn more" at bounding box center [129, 158] width 164 height 23
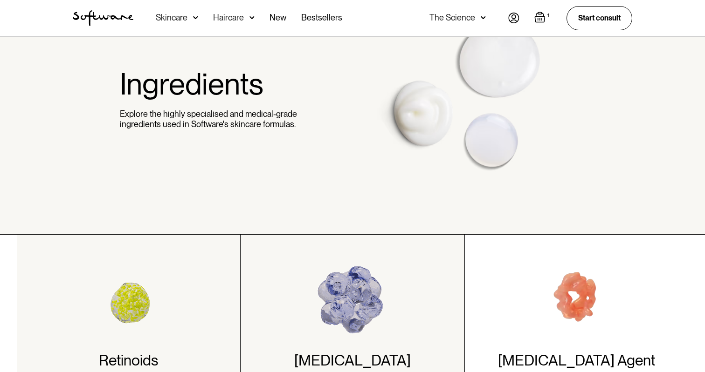
scroll to position [76, 0]
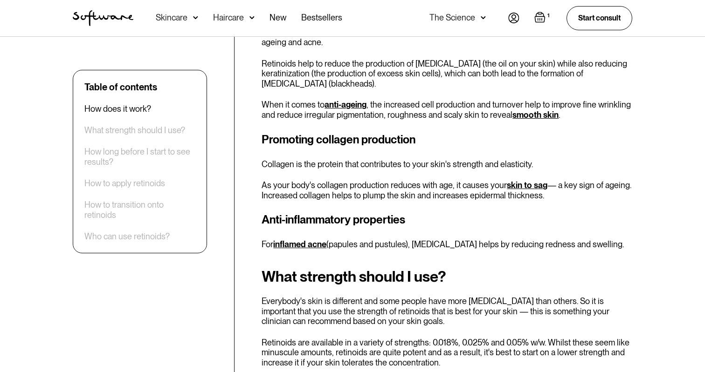
scroll to position [475, 0]
